Goal: Obtain resource: Obtain resource

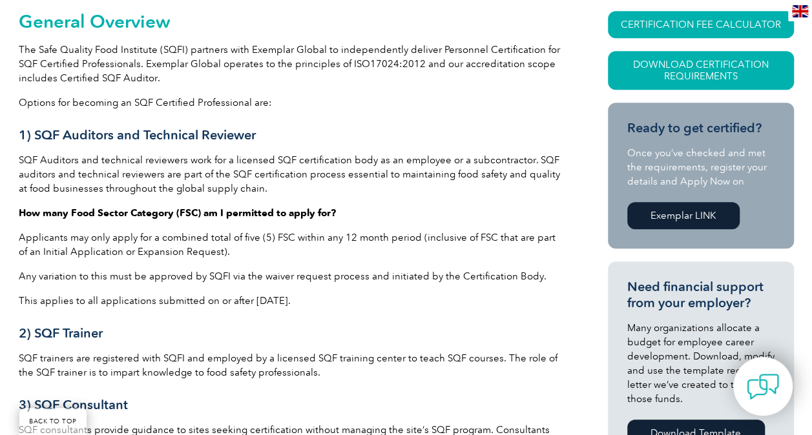
scroll to position [315, 0]
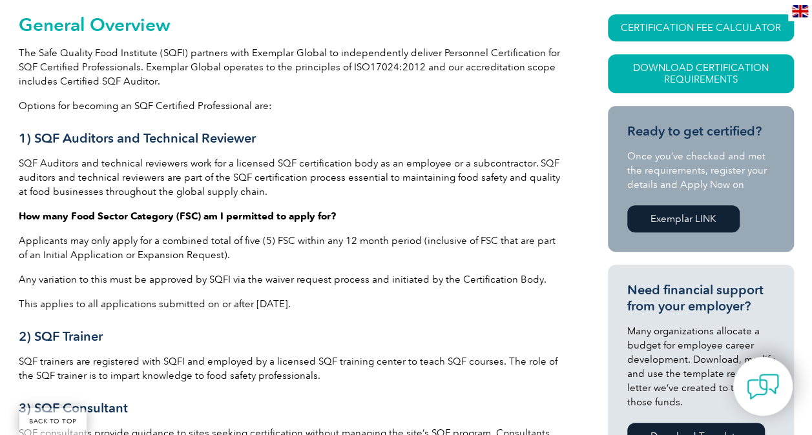
click at [682, 213] on link "Exemplar LINK" at bounding box center [683, 218] width 112 height 27
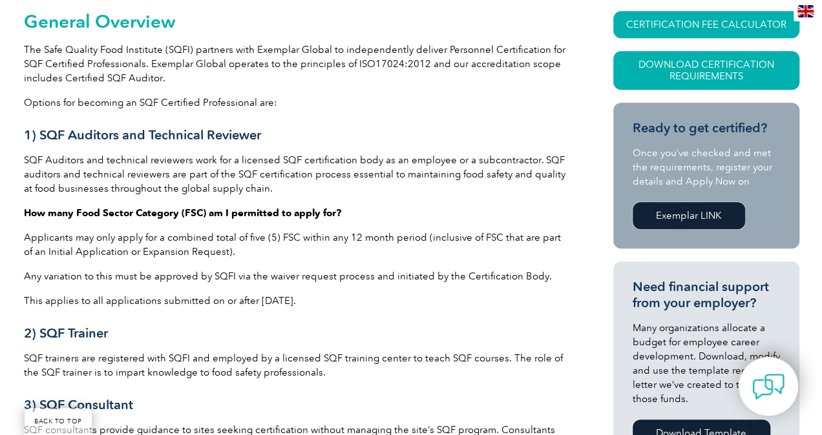
scroll to position [307, 0]
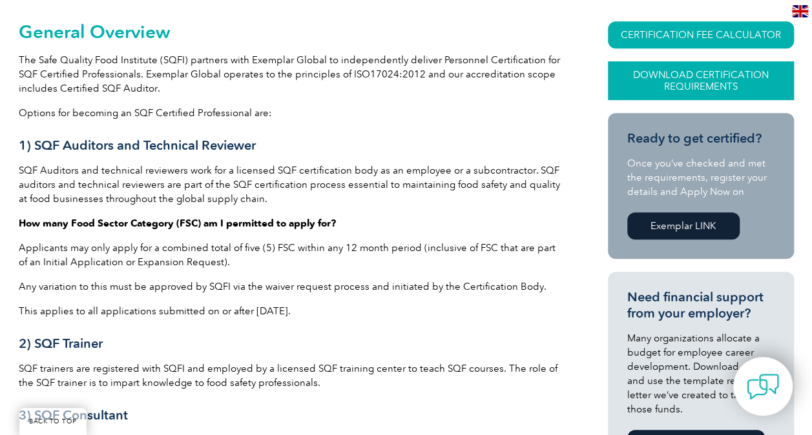
click at [734, 87] on link "Download Certification Requirements" at bounding box center [701, 80] width 186 height 39
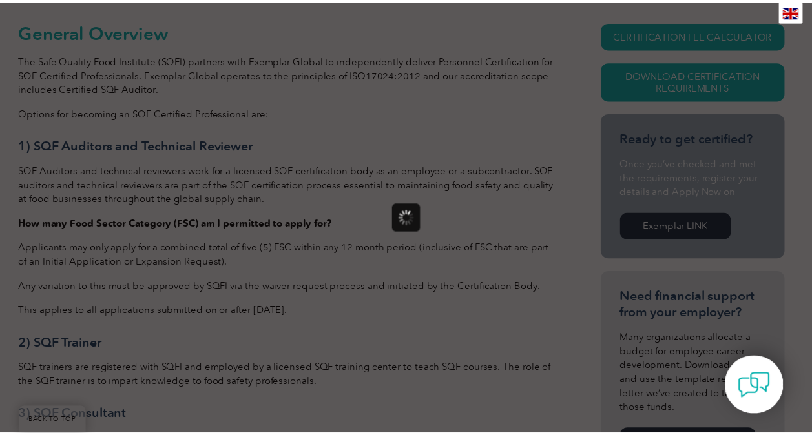
scroll to position [0, 0]
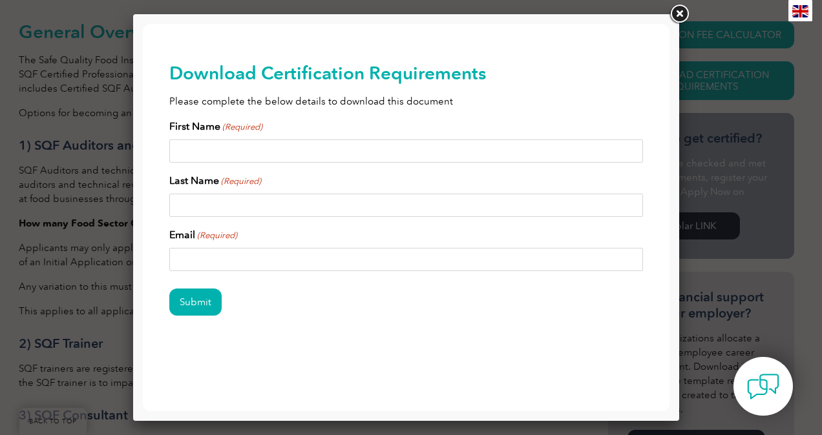
click at [284, 147] on input "First Name (Required)" at bounding box center [406, 151] width 474 height 23
click at [286, 149] on input "First Name (Required)" at bounding box center [406, 151] width 474 height 23
click at [683, 12] on link at bounding box center [678, 14] width 23 height 23
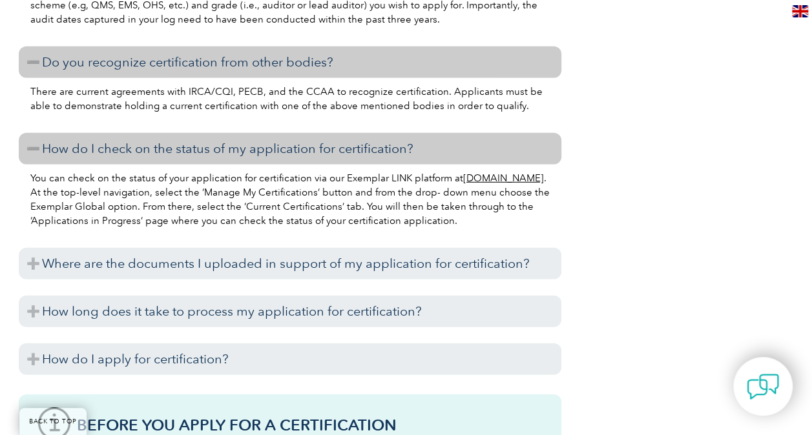
scroll to position [1749, 0]
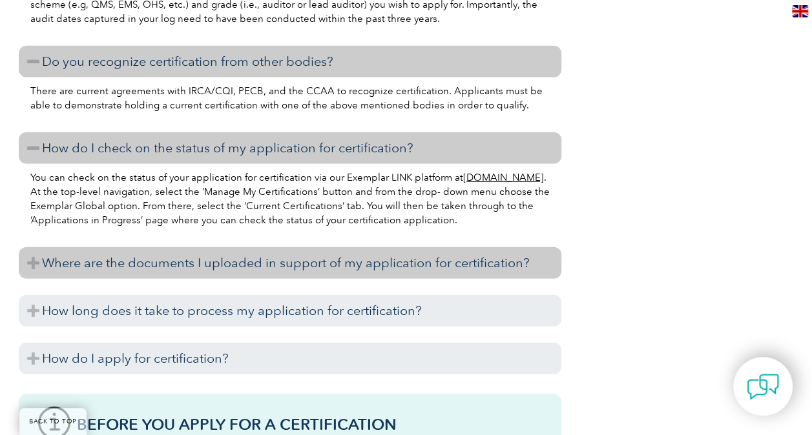
click at [34, 274] on h3 "Where are the documents I uploaded in support of my application for certificati…" at bounding box center [290, 263] width 543 height 32
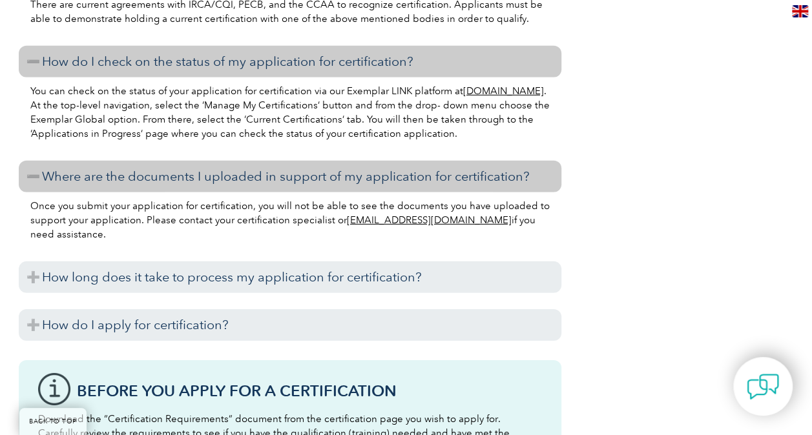
scroll to position [1836, 0]
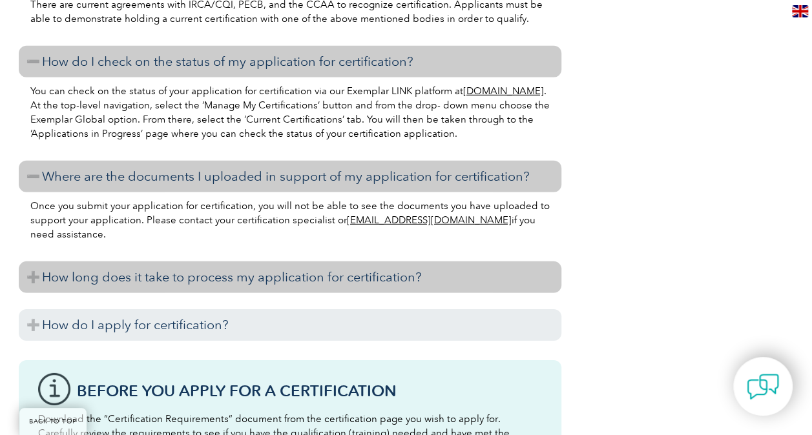
click at [34, 279] on h3 "How long does it take to process my application for certification?" at bounding box center [290, 278] width 543 height 32
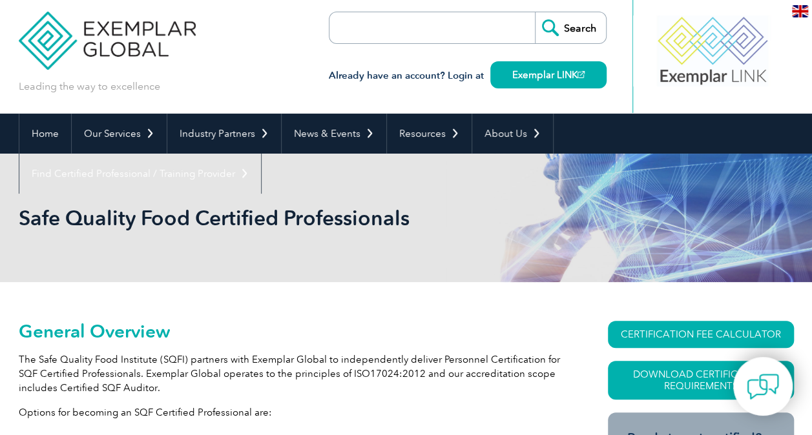
scroll to position [0, 0]
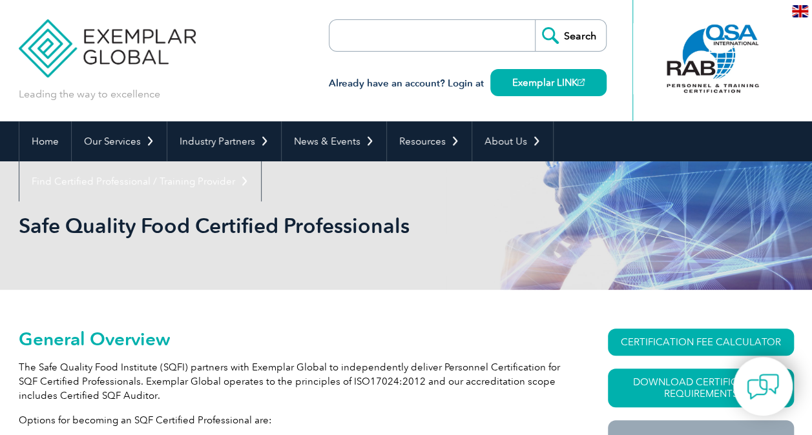
click at [125, 47] on img at bounding box center [108, 39] width 178 height 78
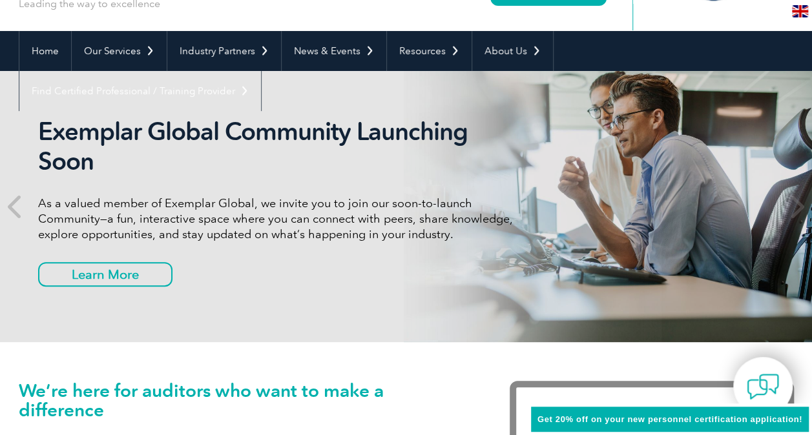
scroll to position [93, 0]
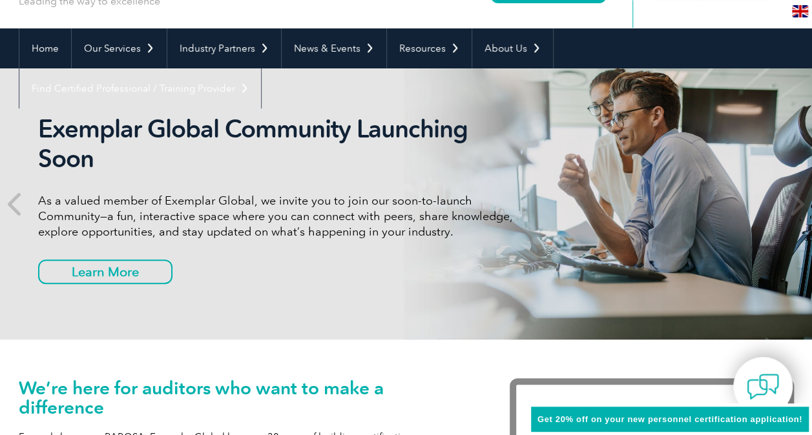
click at [776, 417] on span "Get 20% off on your new personnel certification application!" at bounding box center [669, 420] width 265 height 10
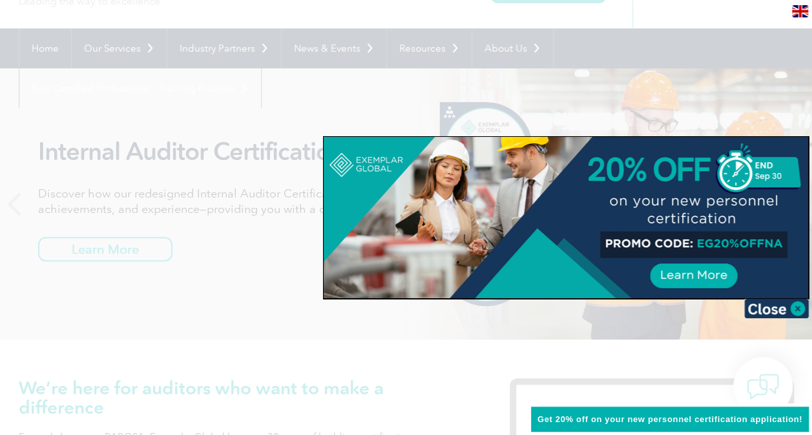
drag, startPoint x: 779, startPoint y: 243, endPoint x: 726, endPoint y: 243, distance: 53.0
click at [726, 243] on div at bounding box center [566, 218] width 485 height 162
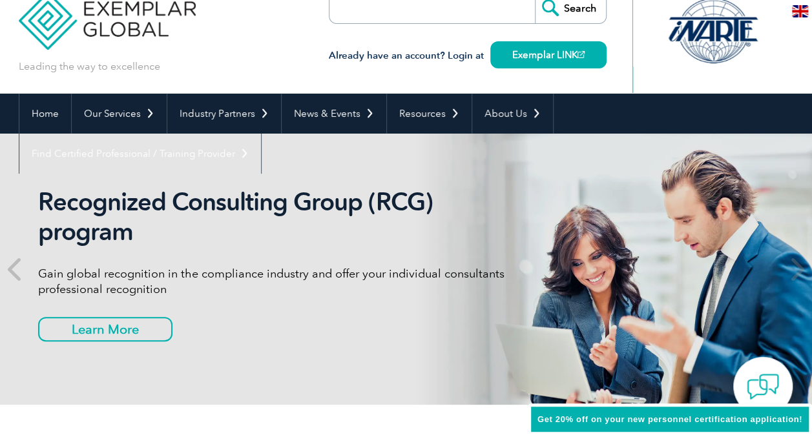
scroll to position [0, 0]
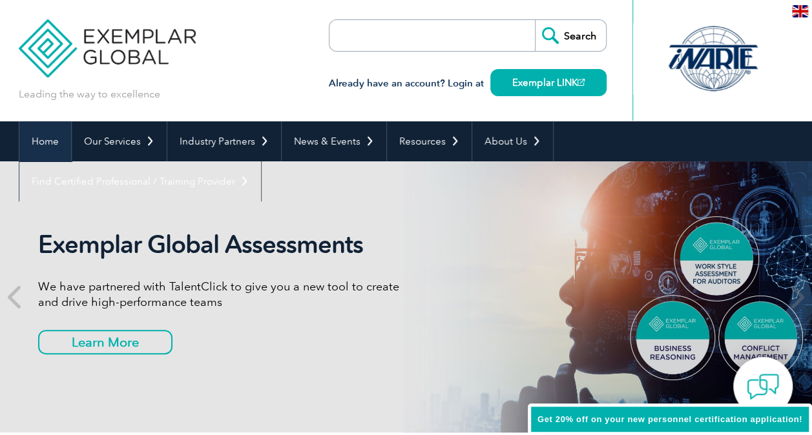
click at [43, 147] on link "Home" at bounding box center [45, 141] width 52 height 40
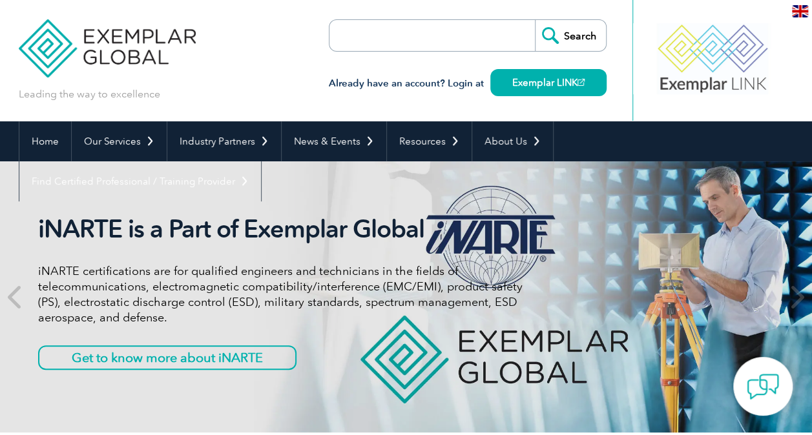
click at [101, 45] on img at bounding box center [108, 39] width 178 height 78
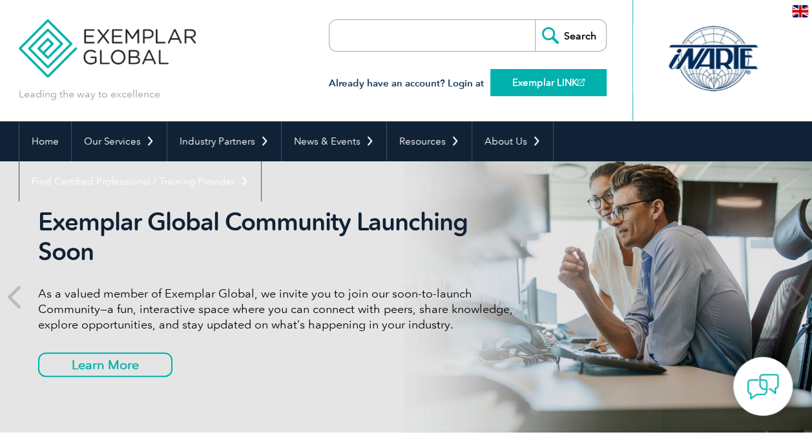
click at [543, 83] on link "Exemplar LINK" at bounding box center [548, 82] width 116 height 27
